Goal: Task Accomplishment & Management: Complete application form

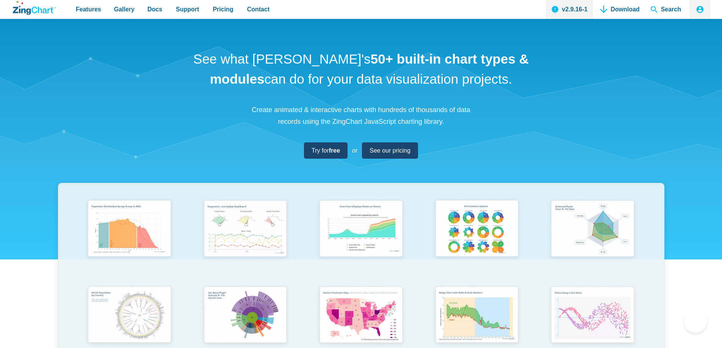
click at [244, 0] on link "Contact" at bounding box center [258, 9] width 29 height 19
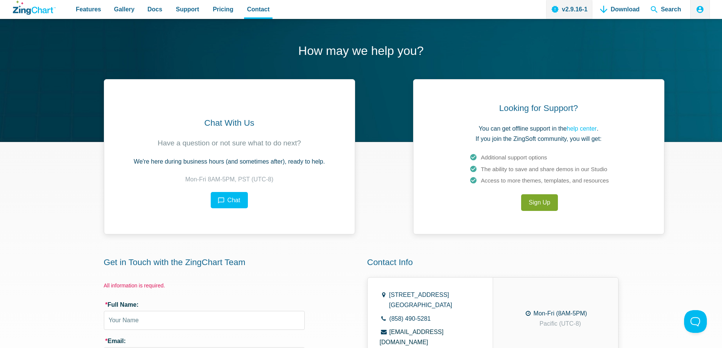
scroll to position [177, 0]
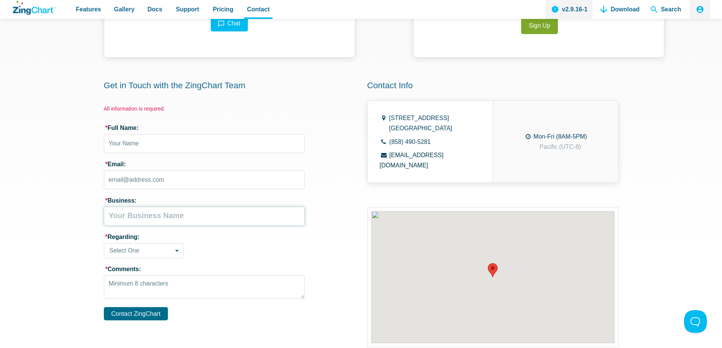
click at [161, 211] on input "* Business:" at bounding box center [204, 216] width 201 height 19
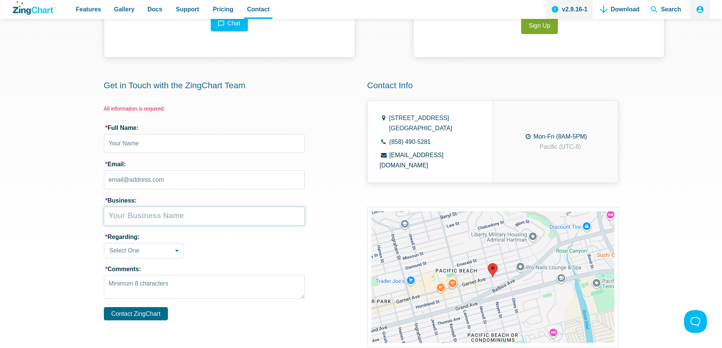
type input "Velvet Clean Co"
type input "[PERSON_NAME]"
type input "[EMAIL_ADDRESS][DOMAIN_NAME]"
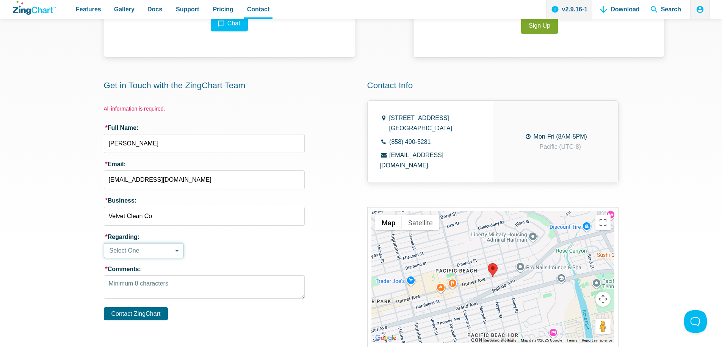
click at [148, 245] on select "Select One Sales Inquiry Installation Licensing Documentation Support Other" at bounding box center [144, 250] width 80 height 15
select select "sales_inquiry"
click at [104, 243] on select "Select One Sales Inquiry Installation Licensing Documentation Support Other" at bounding box center [144, 250] width 80 height 15
click at [219, 293] on textarea "* Comments:" at bounding box center [204, 286] width 201 height 23
paste textarea "First impressions only happen once, and a dirty space is sure to send the wrong…"
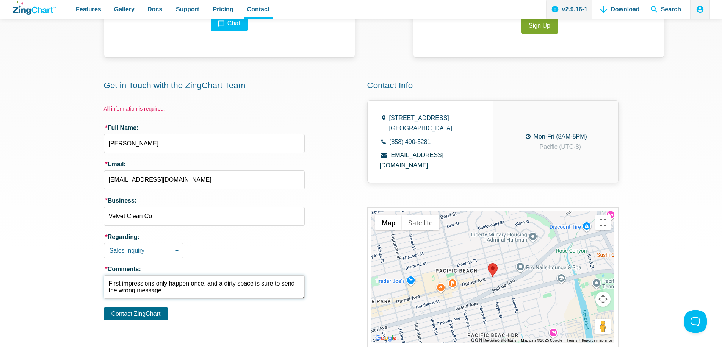
scroll to position [107, 0]
type textarea "First impressions only happen once, and a dirty space is sure to send the wrong…"
click at [104, 307] on button "Contact ZingChart" at bounding box center [136, 313] width 64 height 13
